Goal: Task Accomplishment & Management: Manage account settings

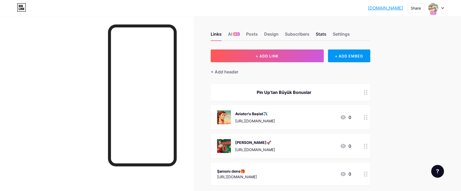
click at [321, 35] on div "Stats" at bounding box center [321, 36] width 11 height 10
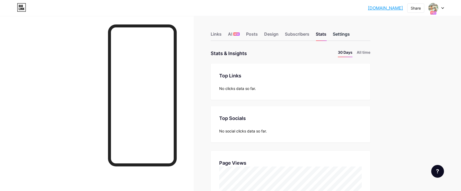
click at [340, 35] on div "Settings" at bounding box center [341, 36] width 17 height 10
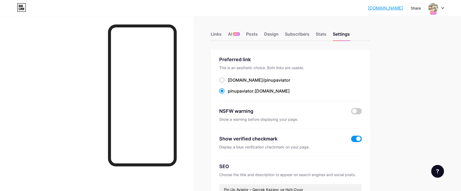
click at [442, 9] on div at bounding box center [436, 8] width 15 height 10
drag, startPoint x: 399, startPoint y: 48, endPoint x: 434, endPoint y: 100, distance: 63.4
click at [441, 10] on div at bounding box center [436, 8] width 15 height 10
click at [392, 47] on div "+ Add a new page" at bounding box center [412, 45] width 60 height 5
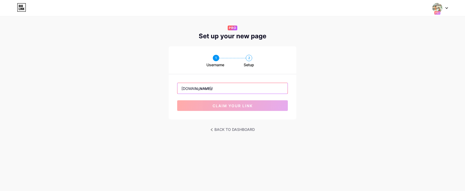
click at [217, 85] on input "text" at bounding box center [233, 88] width 110 height 11
click at [441, 8] on img at bounding box center [438, 8] width 10 height 10
click at [401, 22] on link "Dashboard" at bounding box center [415, 22] width 66 height 14
